Goal: Obtain resource: Download file/media

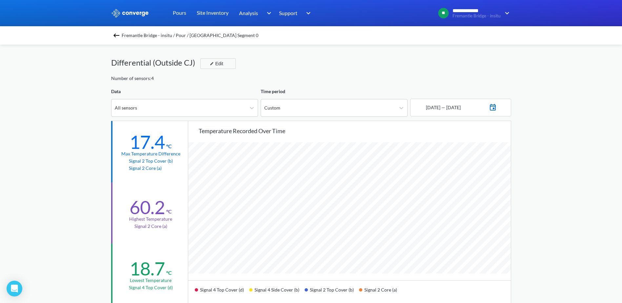
scroll to position [549, 622]
click at [119, 36] on img at bounding box center [116, 35] width 8 height 8
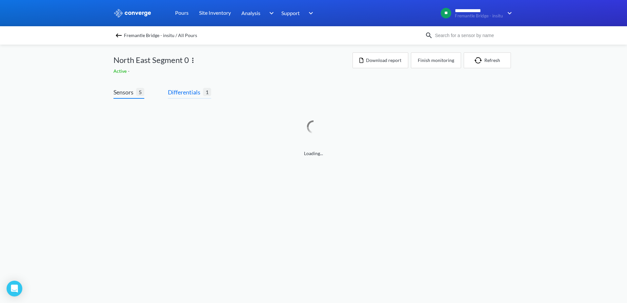
click at [185, 95] on span "Differentials" at bounding box center [185, 91] width 35 height 9
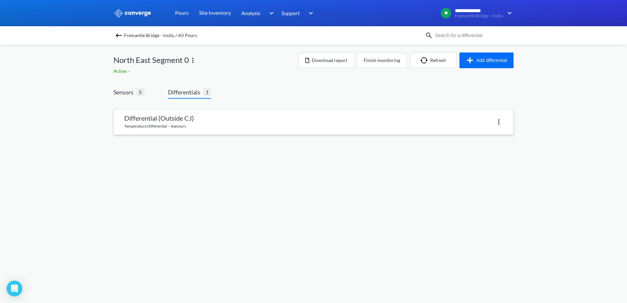
click at [134, 126] on link at bounding box center [313, 121] width 399 height 25
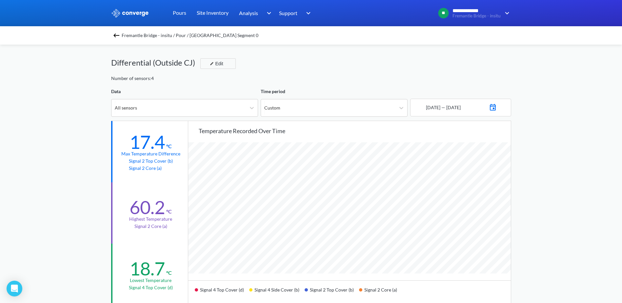
click at [117, 37] on img at bounding box center [116, 35] width 8 height 8
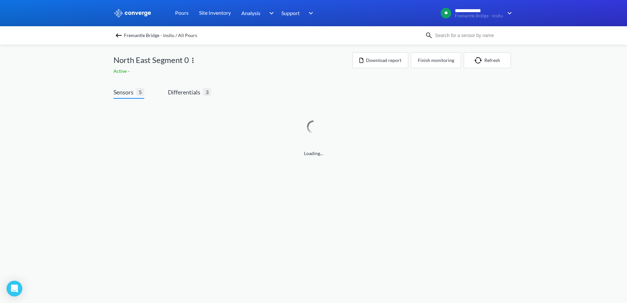
click at [189, 86] on div "Sensors 5 Differentials 3 Loading..." at bounding box center [313, 124] width 400 height 92
click at [189, 91] on span "Differentials" at bounding box center [185, 91] width 35 height 9
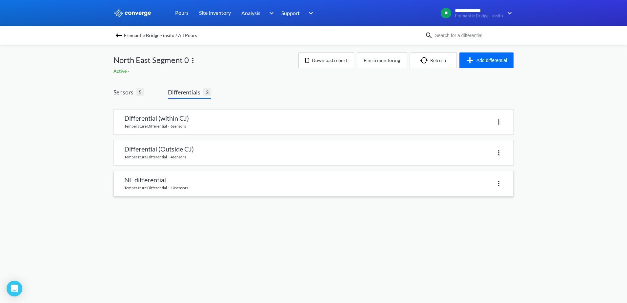
click at [184, 176] on link at bounding box center [313, 183] width 399 height 25
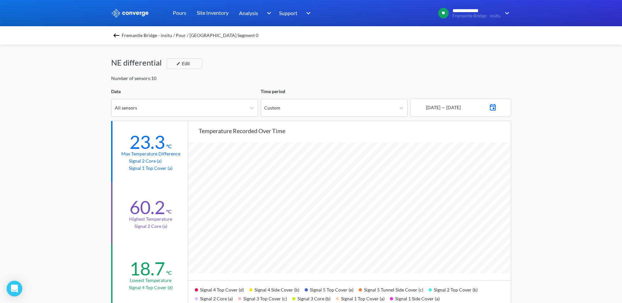
scroll to position [549, 622]
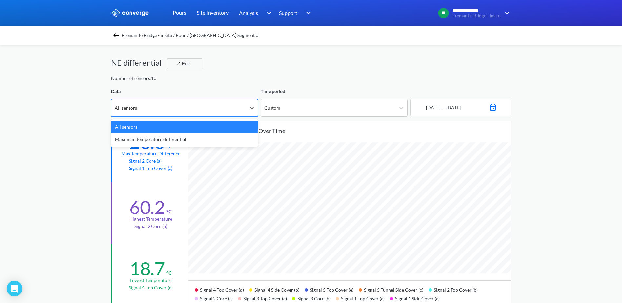
click at [162, 106] on div "All sensors" at bounding box center [178, 107] width 134 height 17
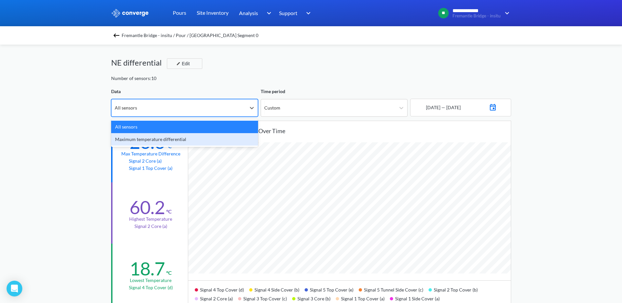
click at [153, 144] on div "Maximum temperature differential" at bounding box center [184, 139] width 147 height 12
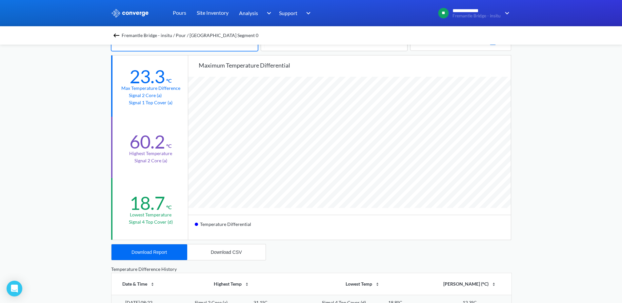
scroll to position [98, 0]
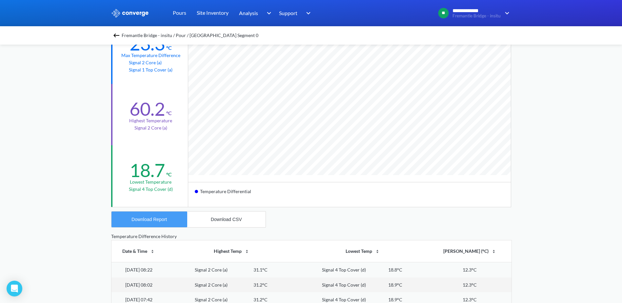
click at [152, 220] on div "Download Report" at bounding box center [148, 219] width 35 height 5
click at [250, 219] on button "Download CSV" at bounding box center [226, 219] width 78 height 16
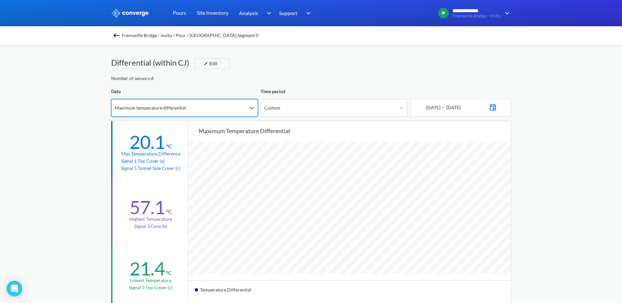
scroll to position [549, 622]
